Goal: Information Seeking & Learning: Find specific fact

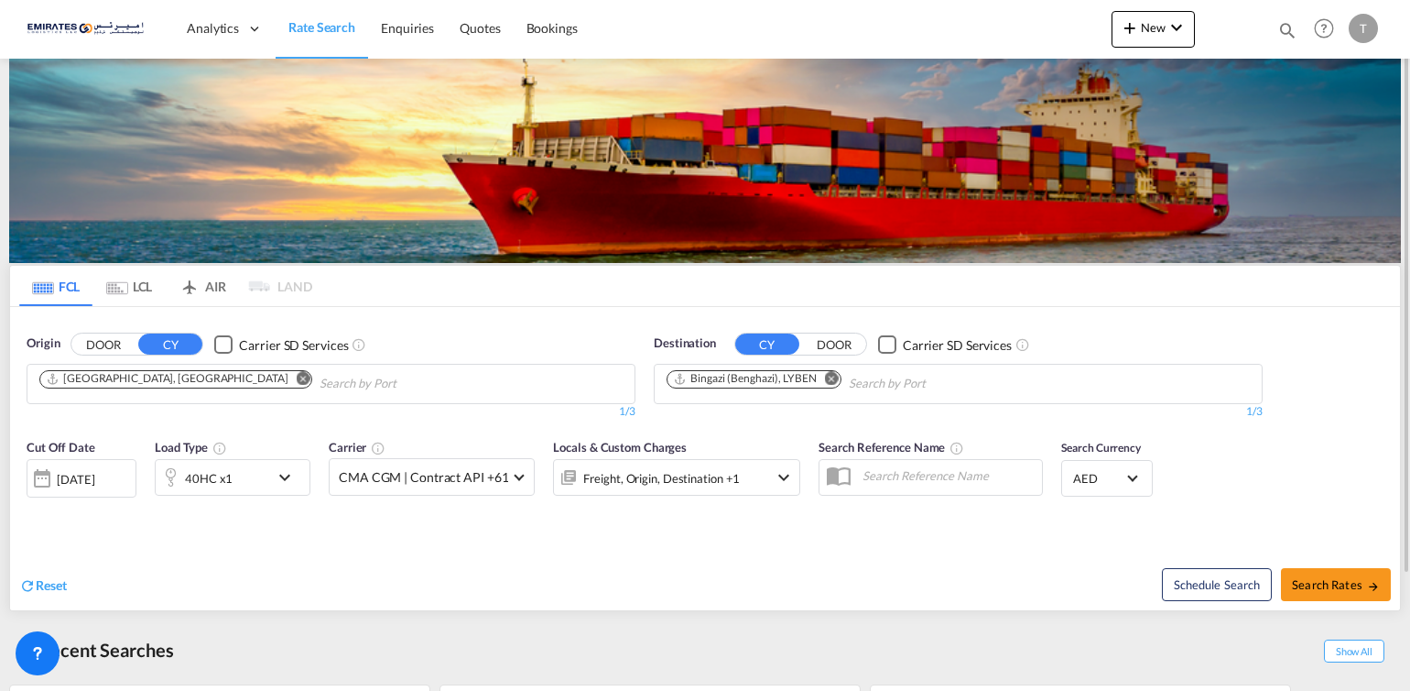
click at [831, 375] on md-icon "Remove" at bounding box center [832, 379] width 14 height 14
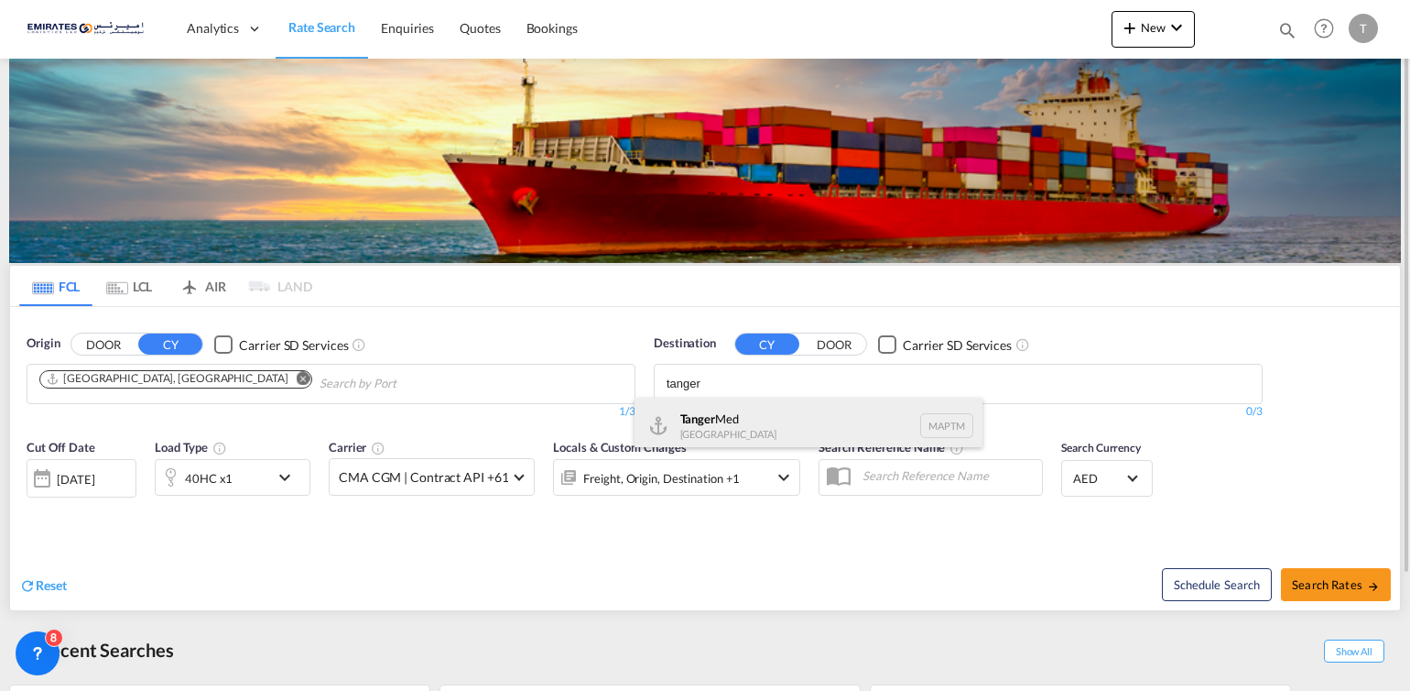
type input "tanger"
click at [773, 429] on div "Tanger Med [GEOGRAPHIC_DATA] MAPTM" at bounding box center [809, 424] width 348 height 55
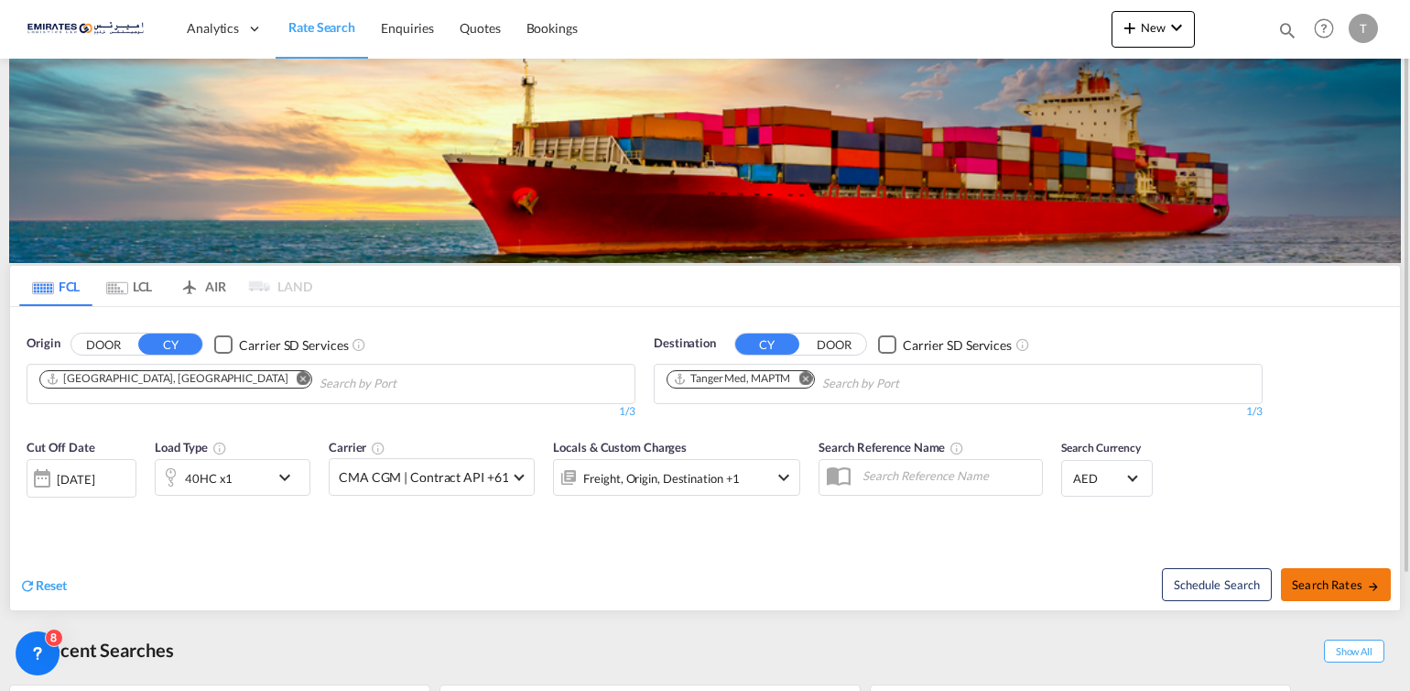
click at [1319, 579] on span "Search Rates" at bounding box center [1336, 584] width 88 height 15
type input "AEJEA to MAPTM / [DATE]"
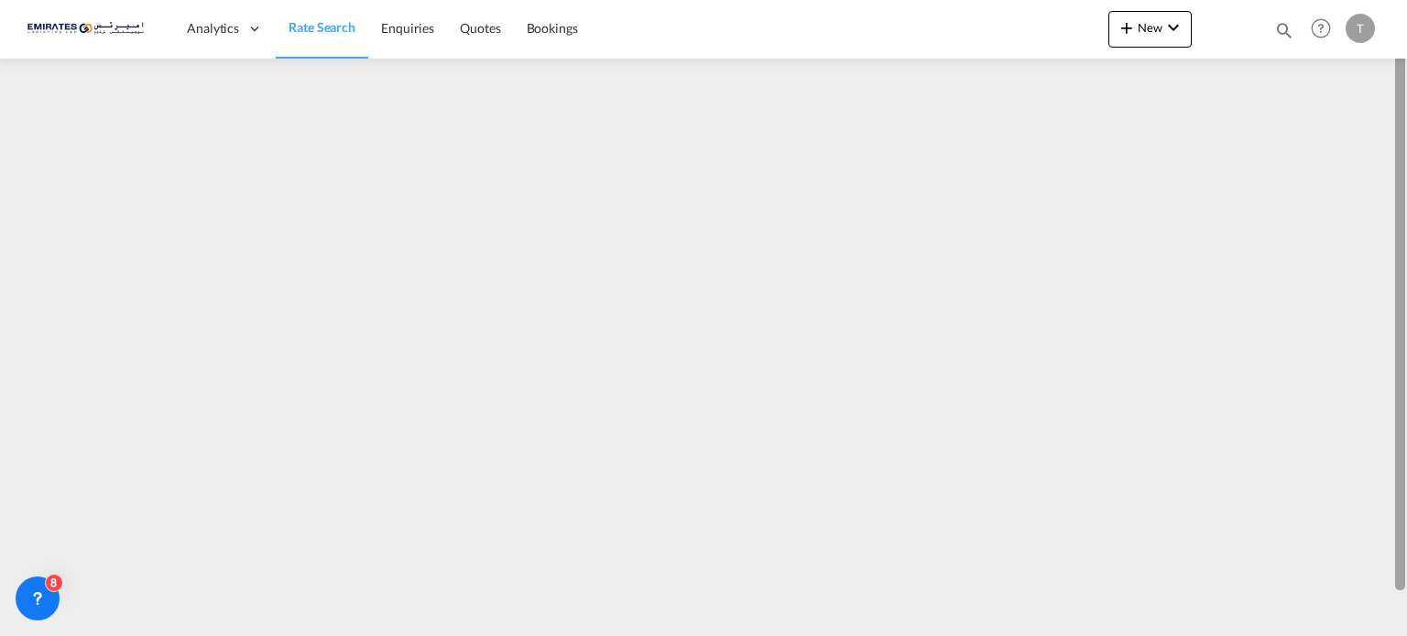
scroll to position [44, 0]
drag, startPoint x: 1401, startPoint y: 473, endPoint x: 1406, endPoint y: 581, distance: 107.2
click at [1406, 581] on div at bounding box center [1405, 319] width 4 height 629
